Goal: Information Seeking & Learning: Learn about a topic

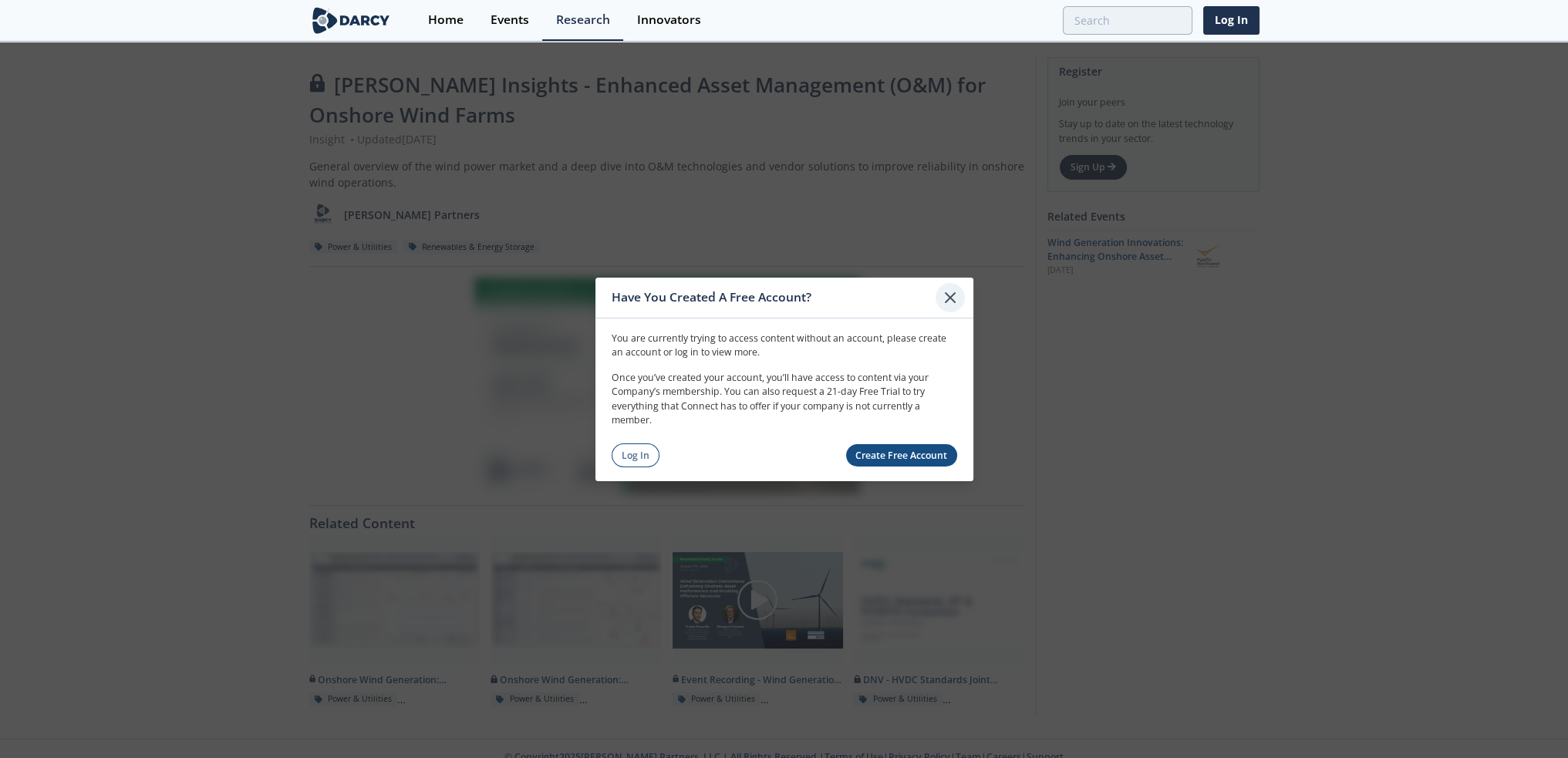
click at [952, 297] on icon at bounding box center [950, 297] width 19 height 19
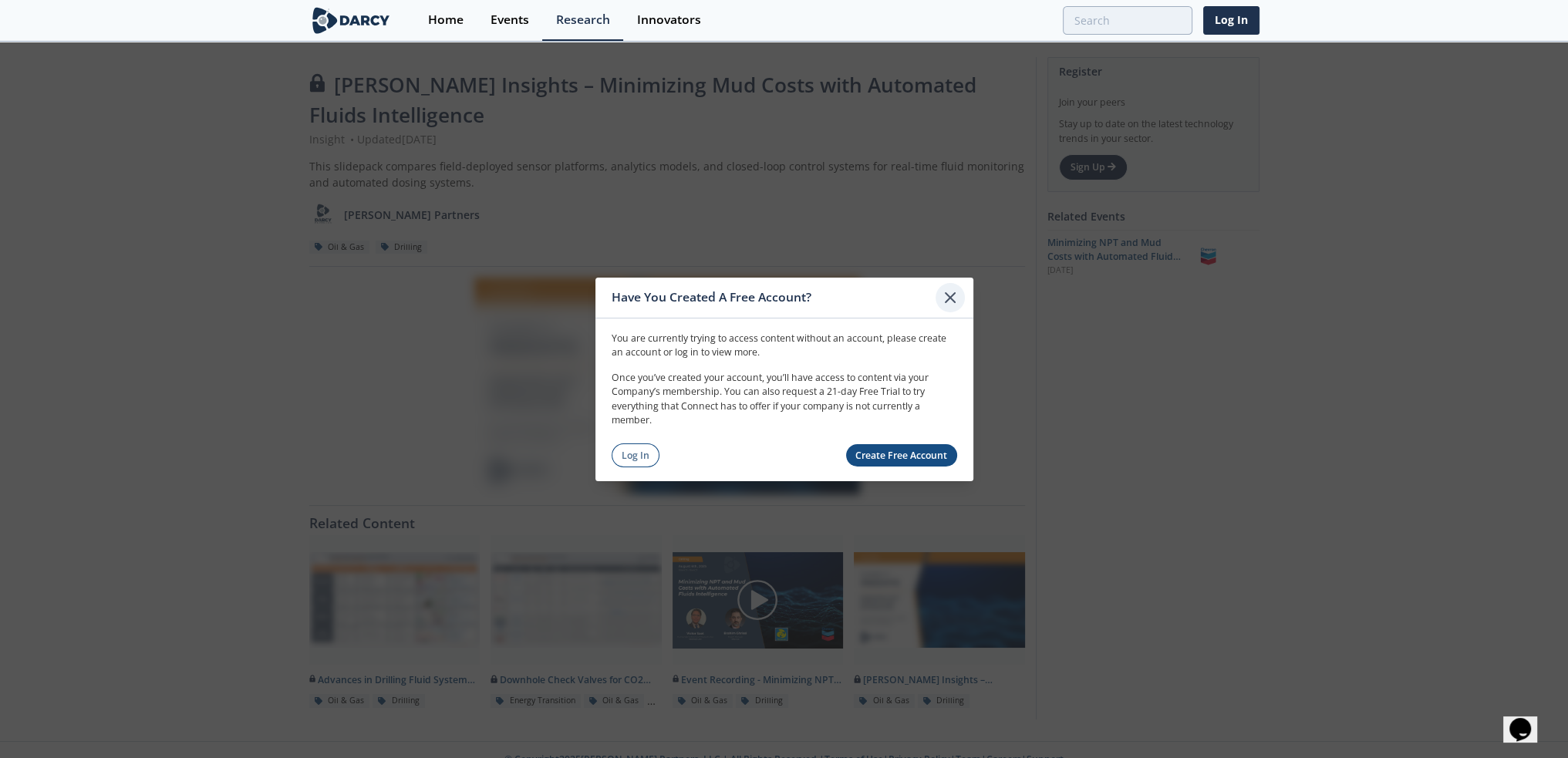
click at [954, 296] on icon at bounding box center [950, 297] width 19 height 19
